Goal: Book appointment/travel/reservation

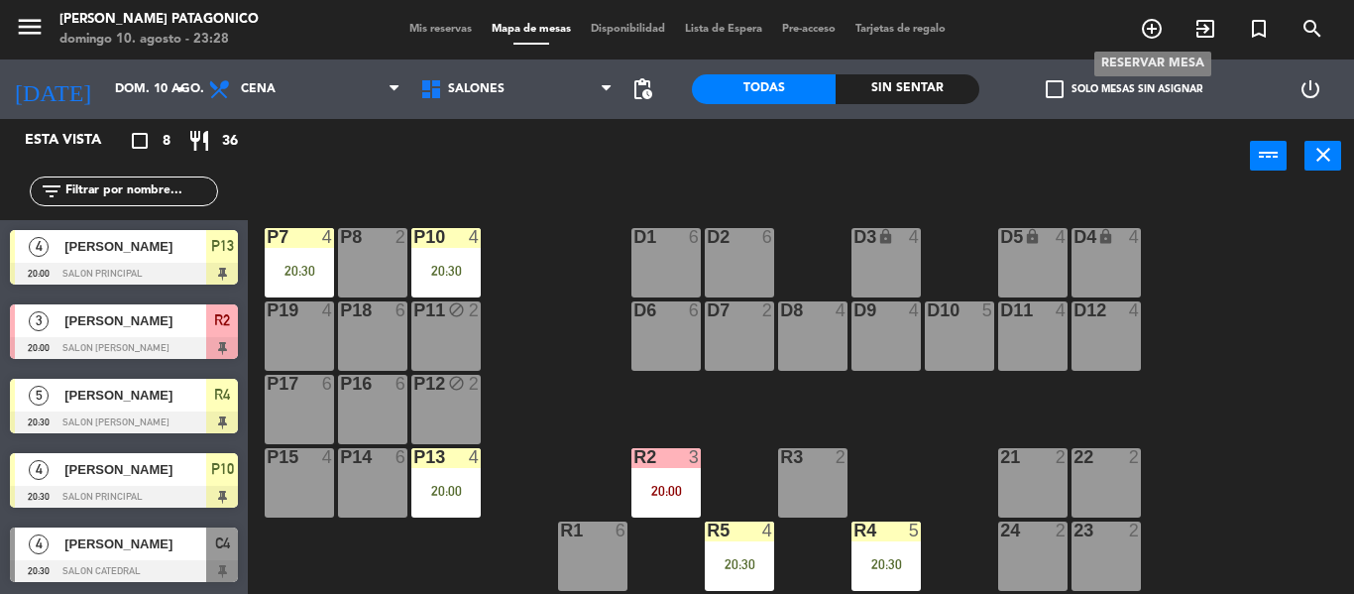
scroll to position [223, 0]
click at [1156, 43] on span "add_circle_outline" at bounding box center [1152, 29] width 54 height 34
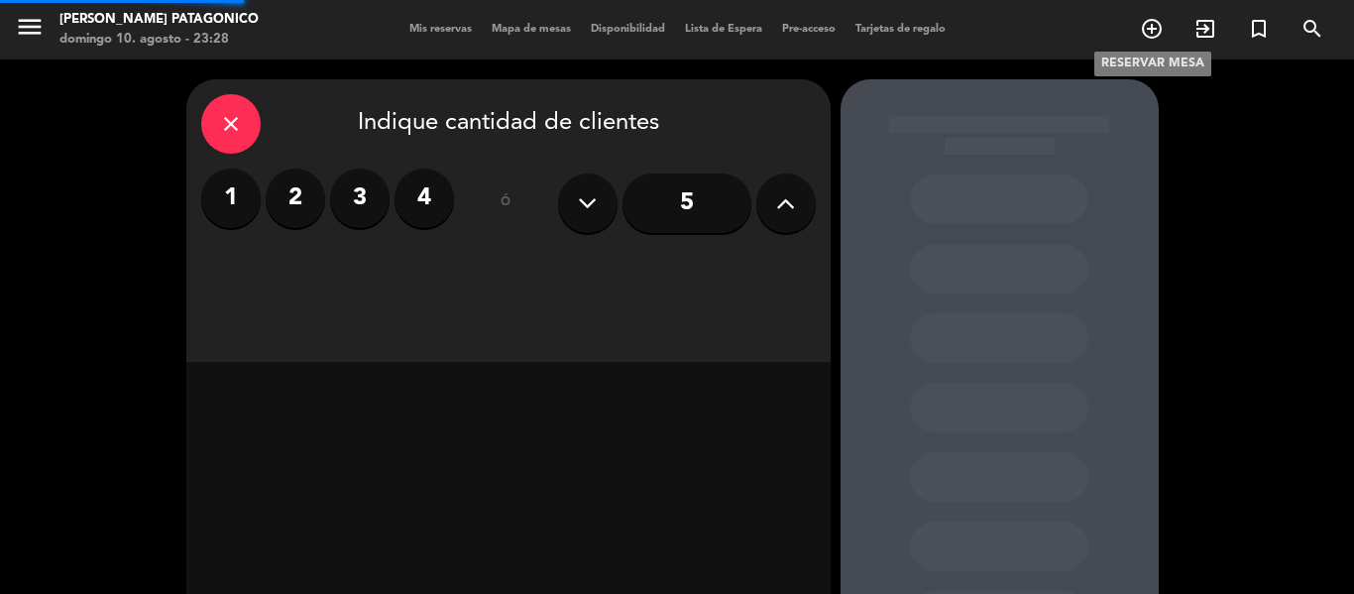
click at [1153, 22] on icon "add_circle_outline" at bounding box center [1152, 29] width 24 height 24
click at [778, 213] on icon at bounding box center [785, 203] width 19 height 30
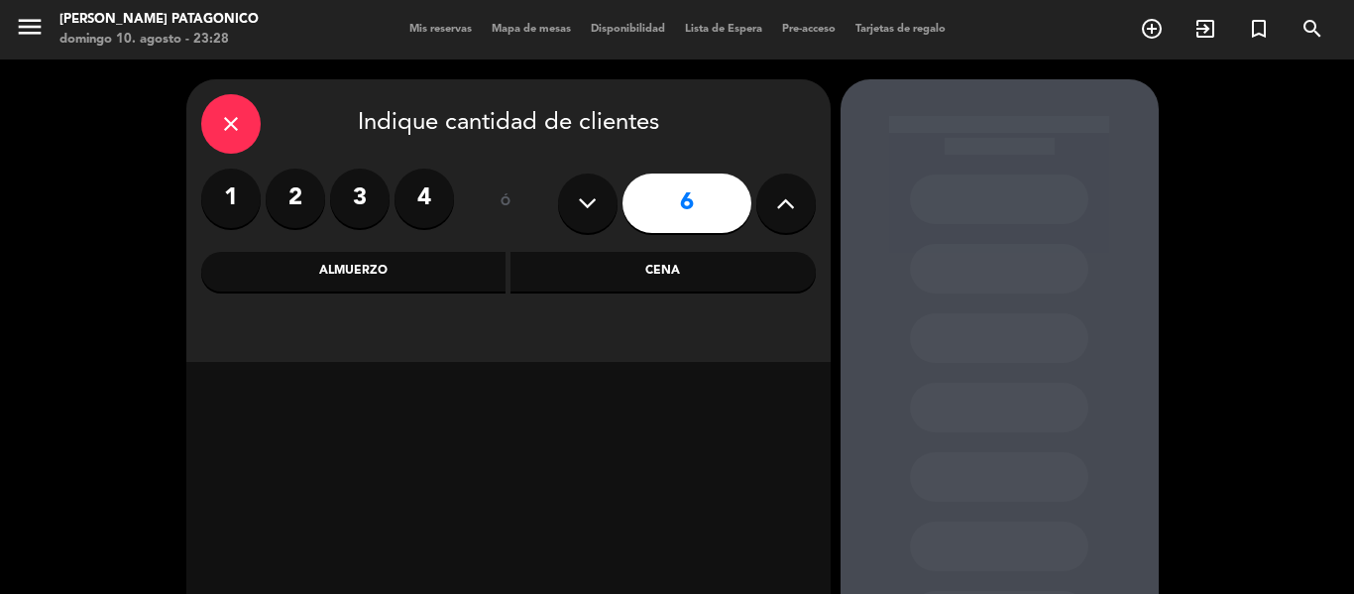
click at [778, 213] on icon at bounding box center [785, 203] width 19 height 30
type input "7"
click at [450, 259] on div "Almuerzo" at bounding box center [353, 272] width 305 height 40
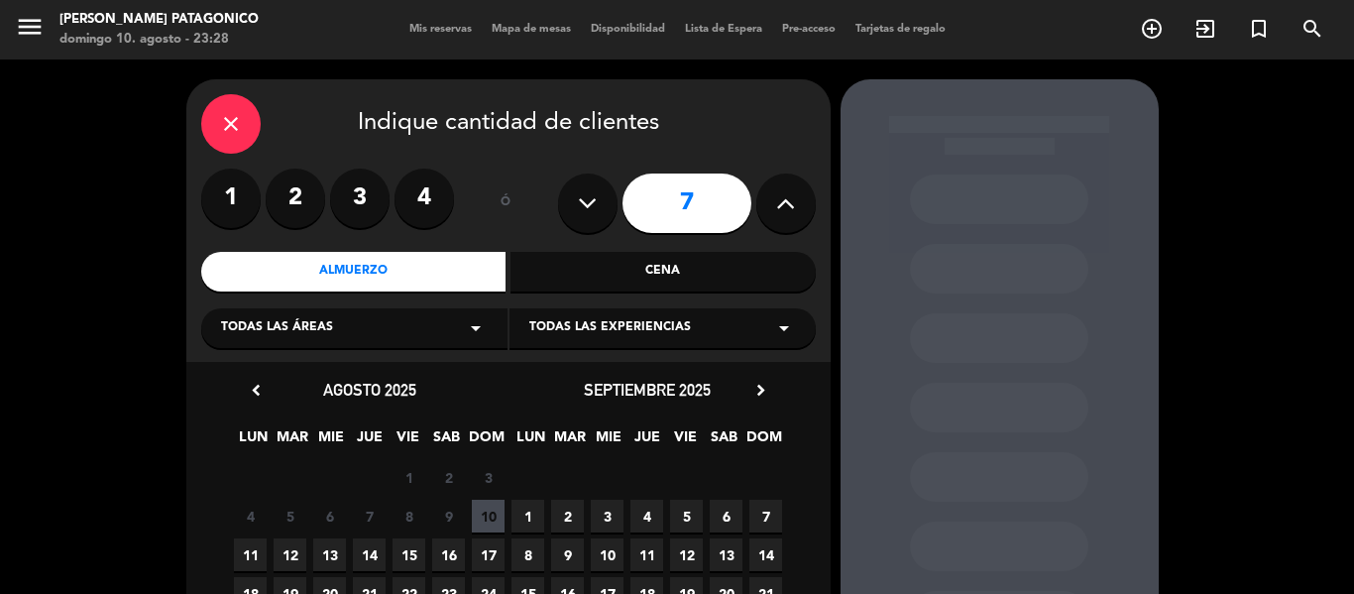
click at [256, 543] on span "11" at bounding box center [250, 554] width 33 height 33
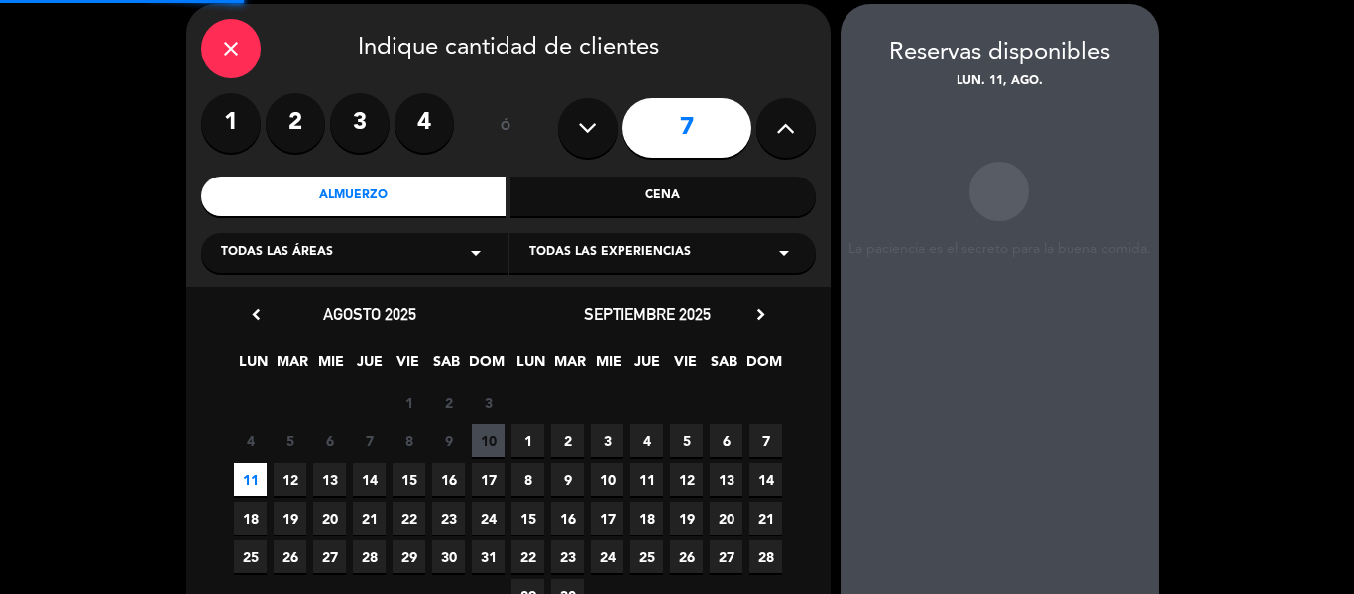
scroll to position [79, 0]
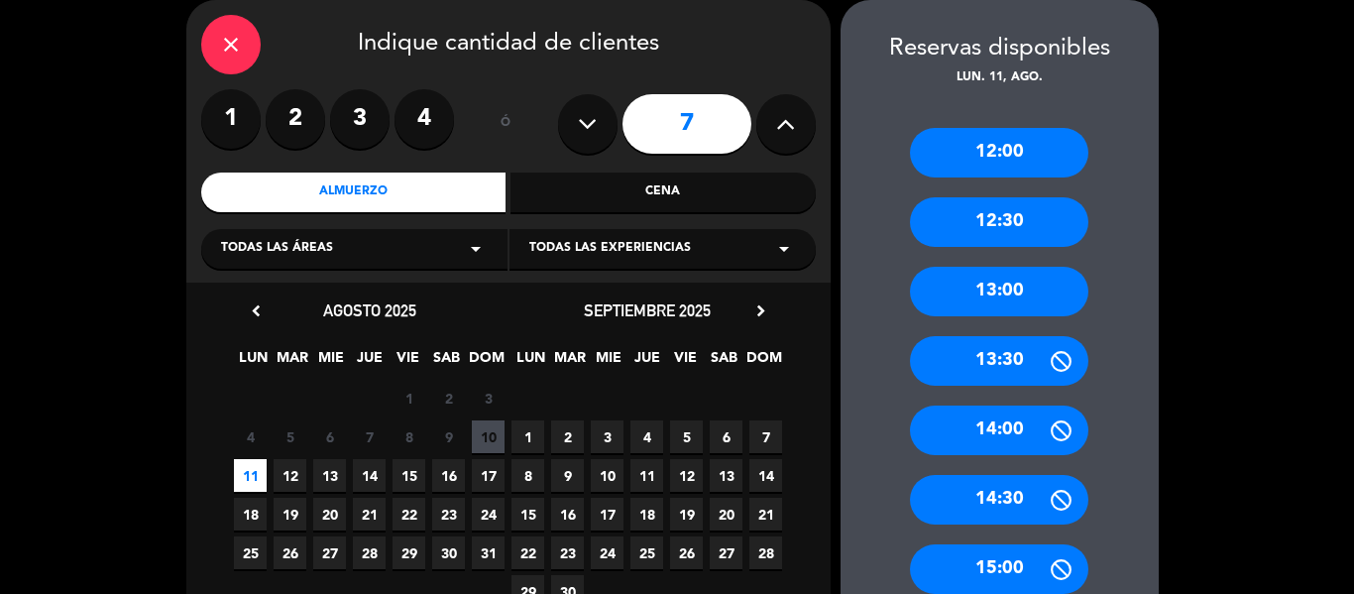
click at [1028, 225] on div "12:30" at bounding box center [999, 222] width 178 height 50
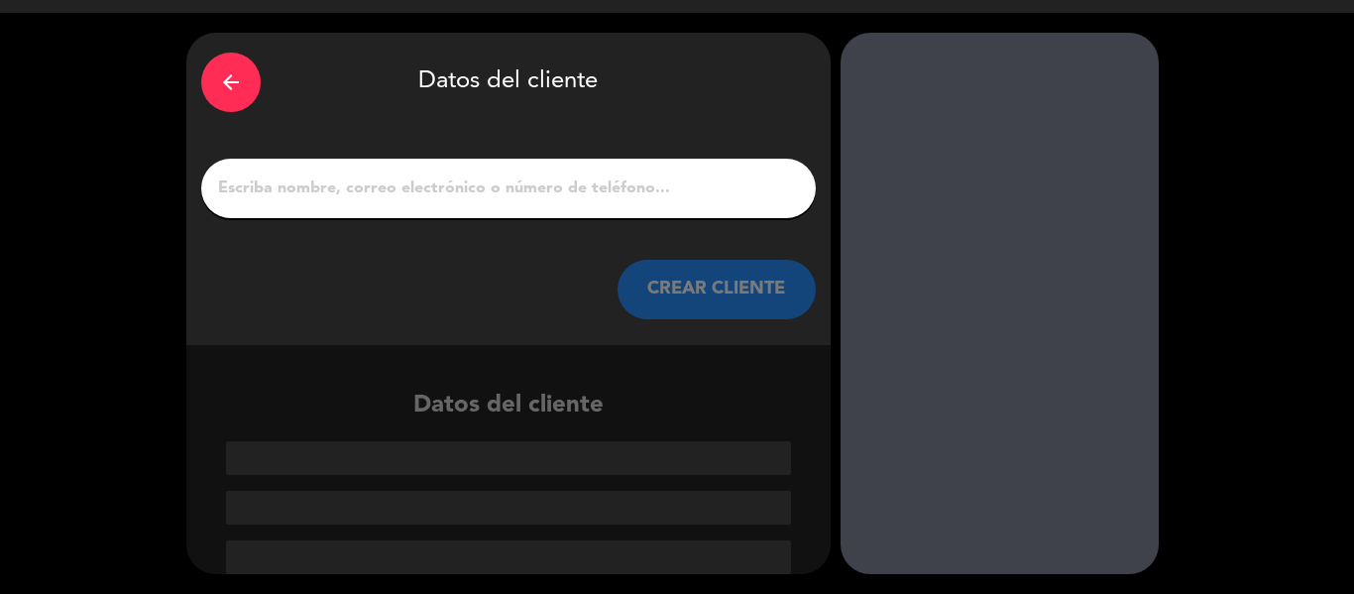
scroll to position [47, 0]
click at [364, 187] on input "1" at bounding box center [508, 188] width 585 height 28
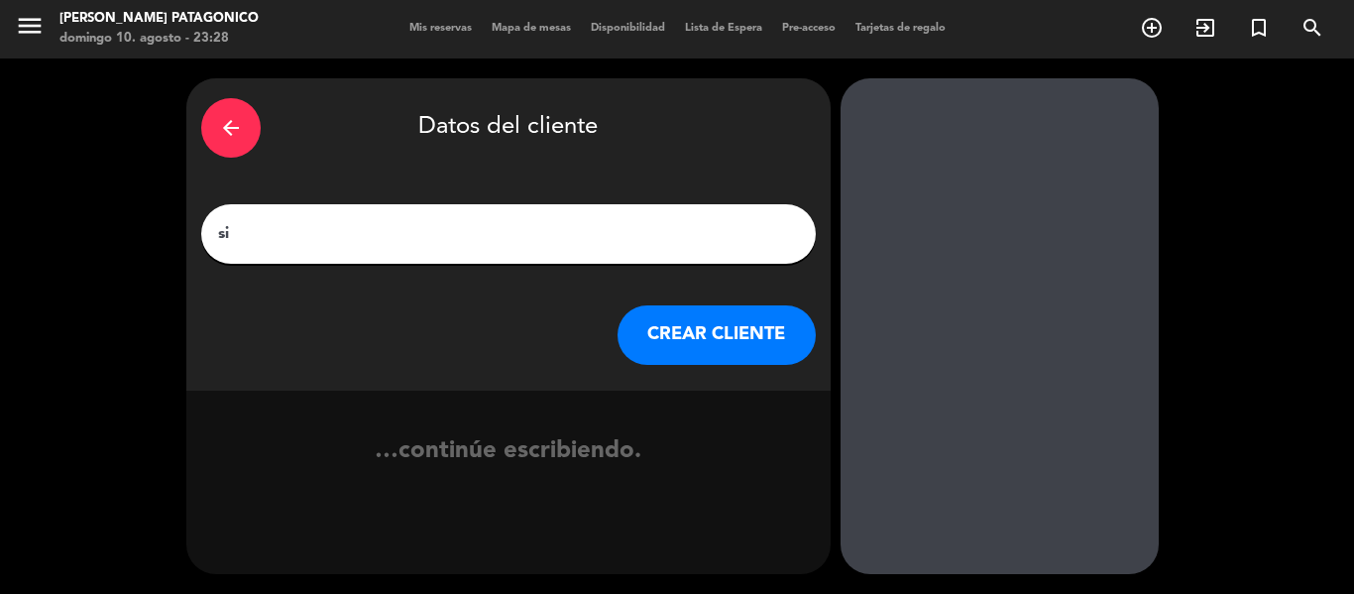
type input "s"
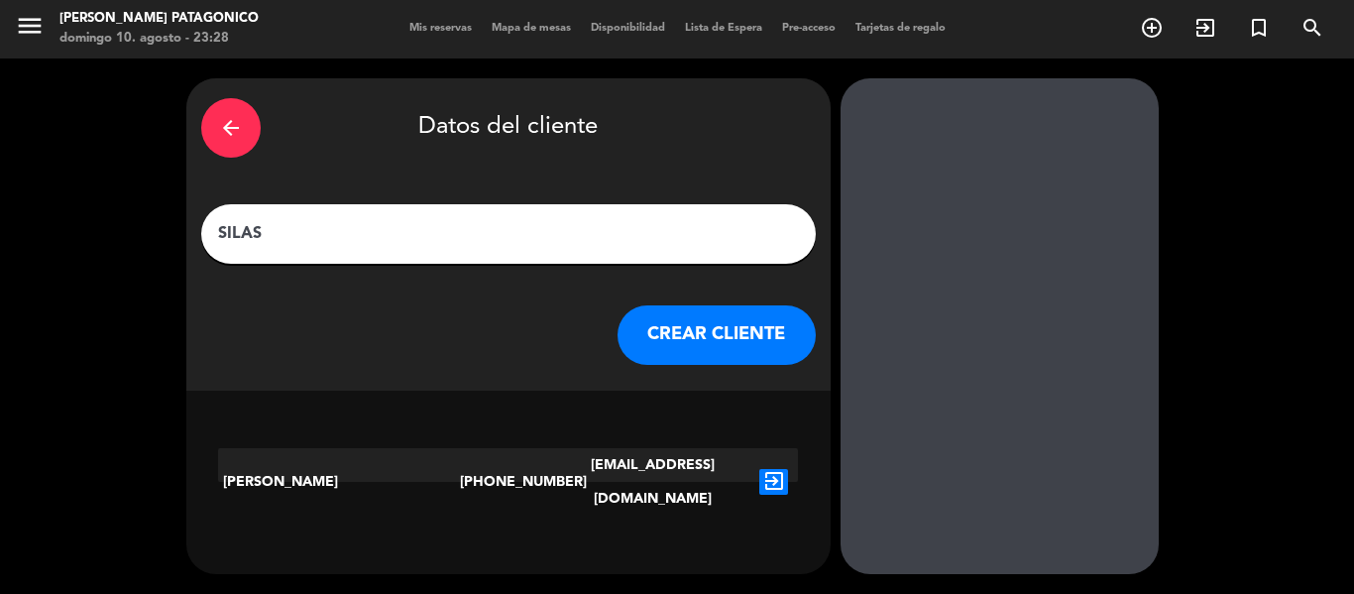
type input "SILAS"
click at [727, 338] on button "CREAR CLIENTE" at bounding box center [716, 334] width 198 height 59
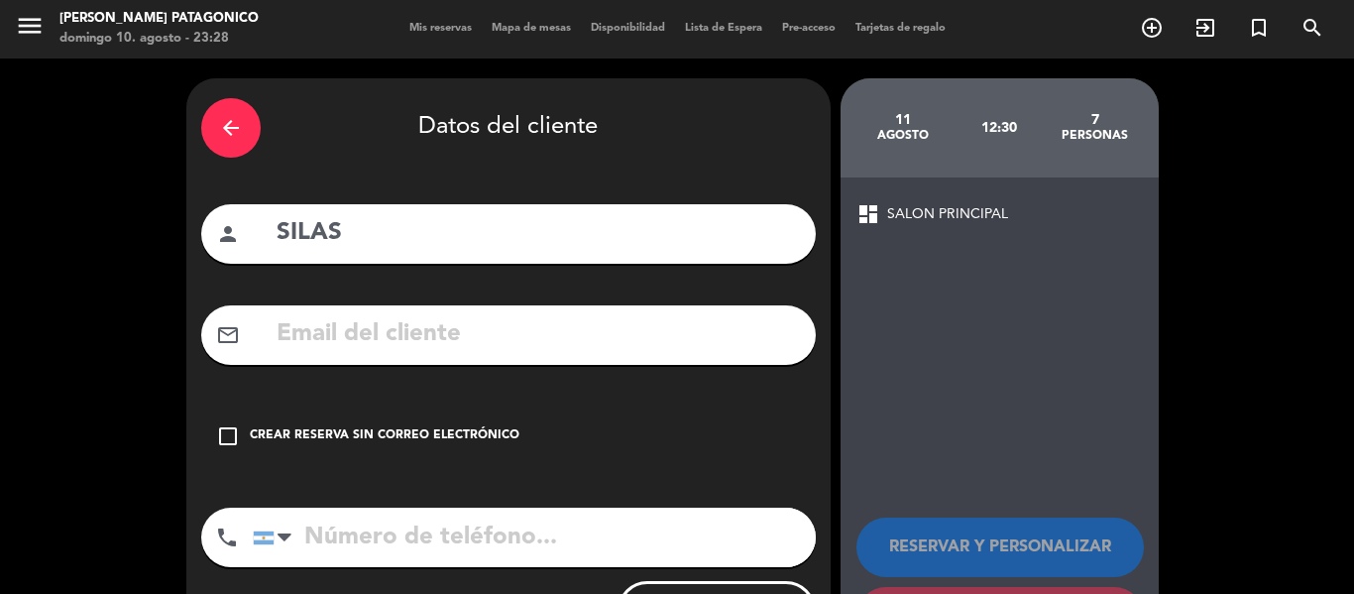
click at [296, 441] on div "Crear reserva sin correo electrónico" at bounding box center [385, 436] width 270 height 20
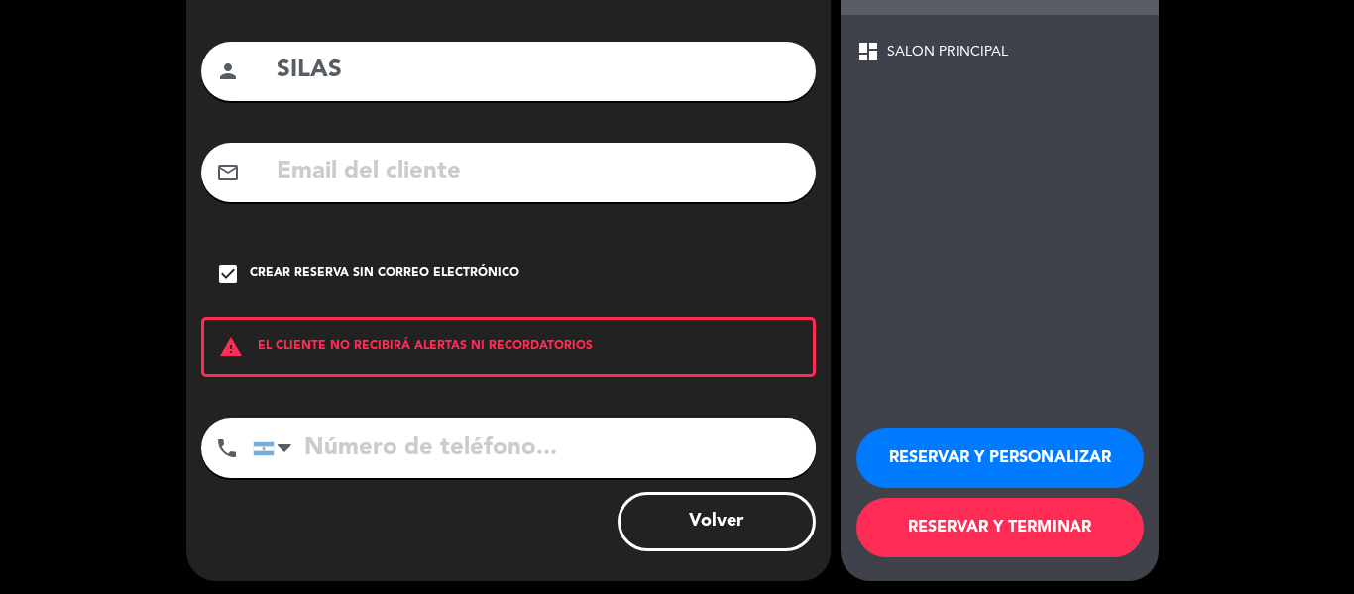
scroll to position [170, 0]
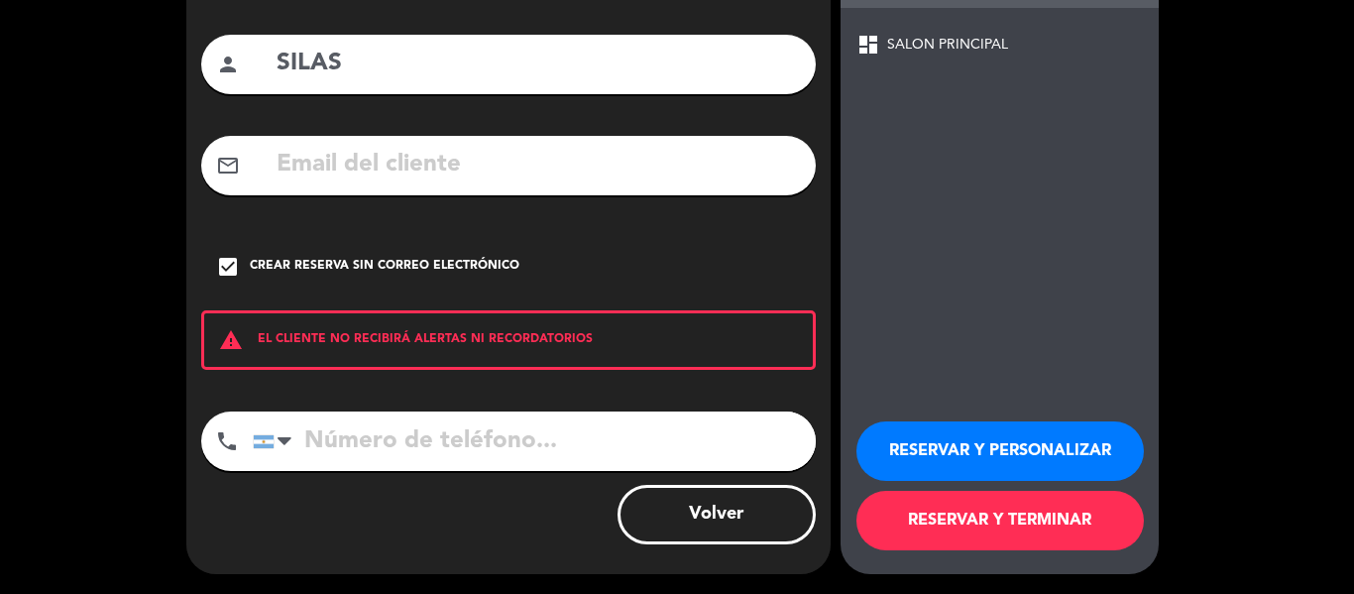
click at [1041, 521] on button "RESERVAR Y TERMINAR" at bounding box center [999, 520] width 287 height 59
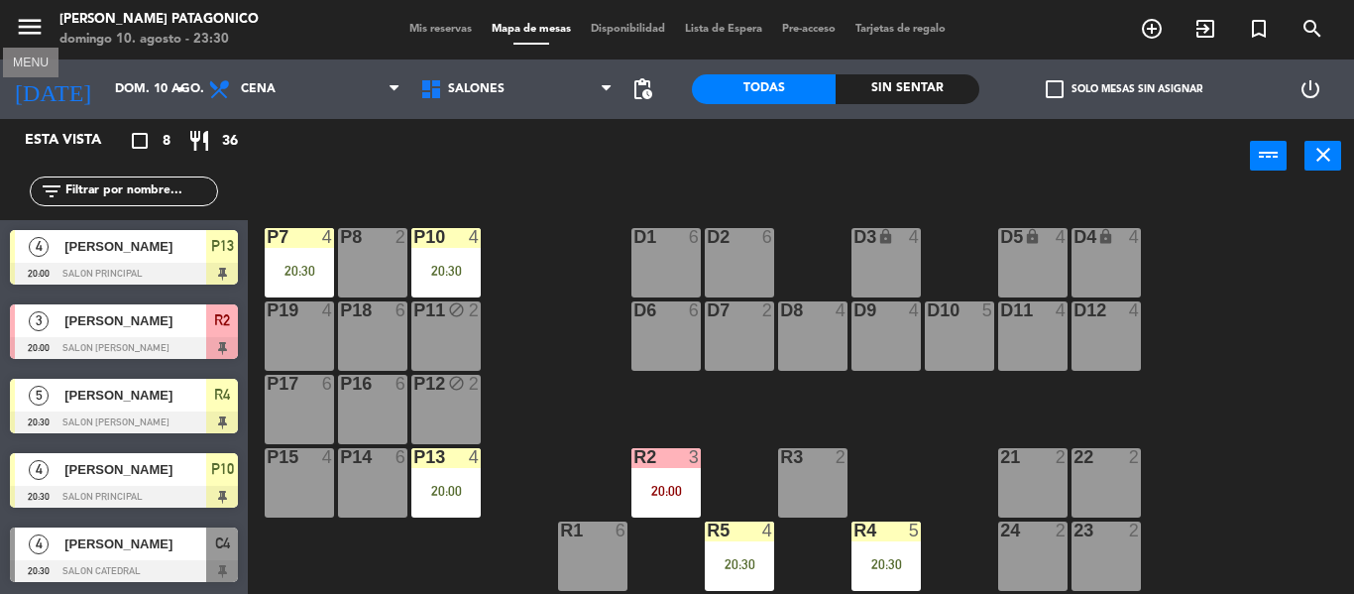
click at [23, 21] on icon "menu" at bounding box center [30, 27] width 30 height 30
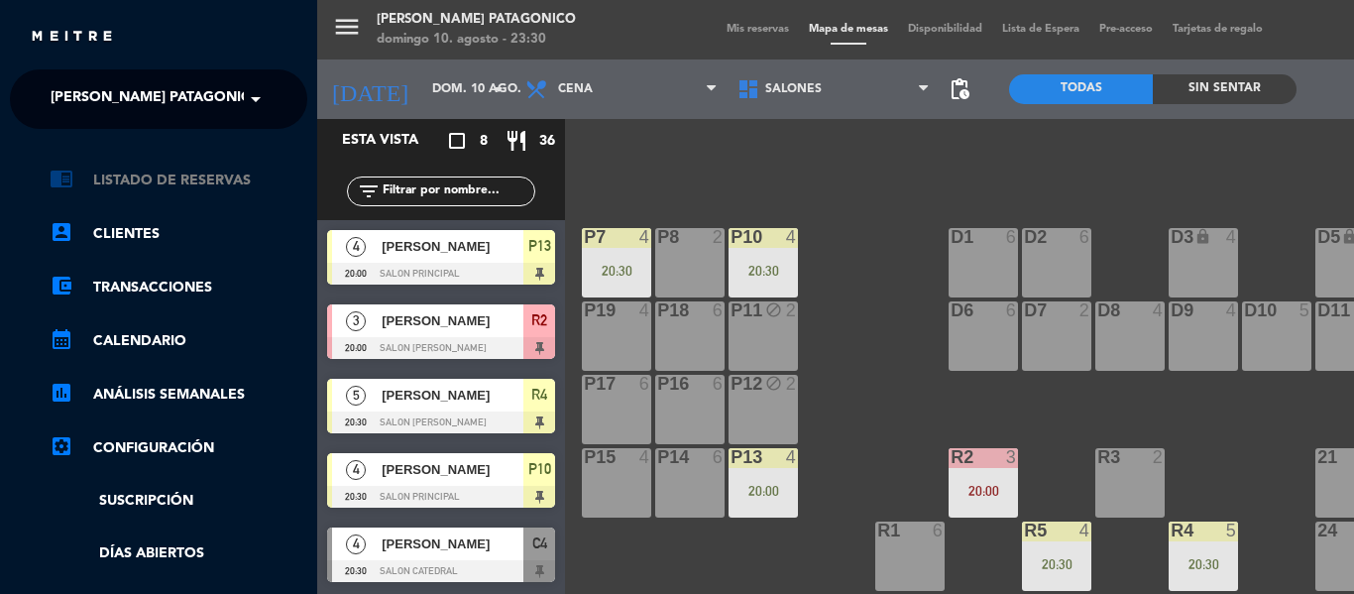
click at [239, 172] on link "chrome_reader_mode Listado de Reservas" at bounding box center [179, 180] width 258 height 24
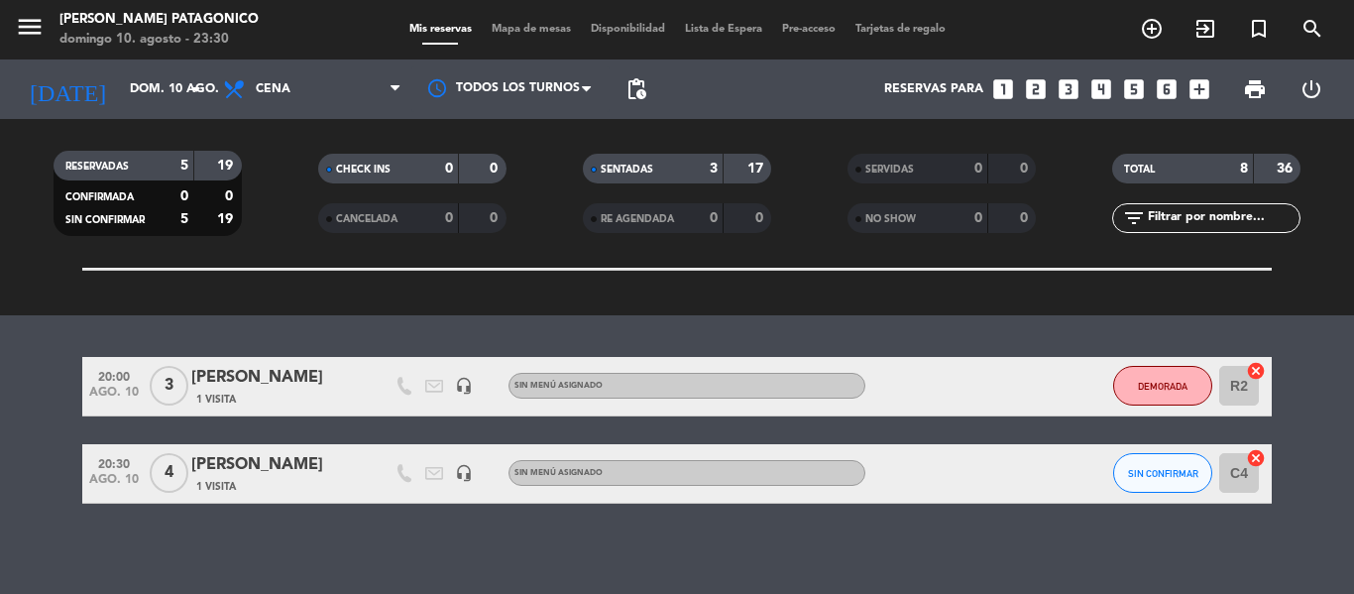
scroll to position [574, 0]
